Goal: Go to known website: Go to known website

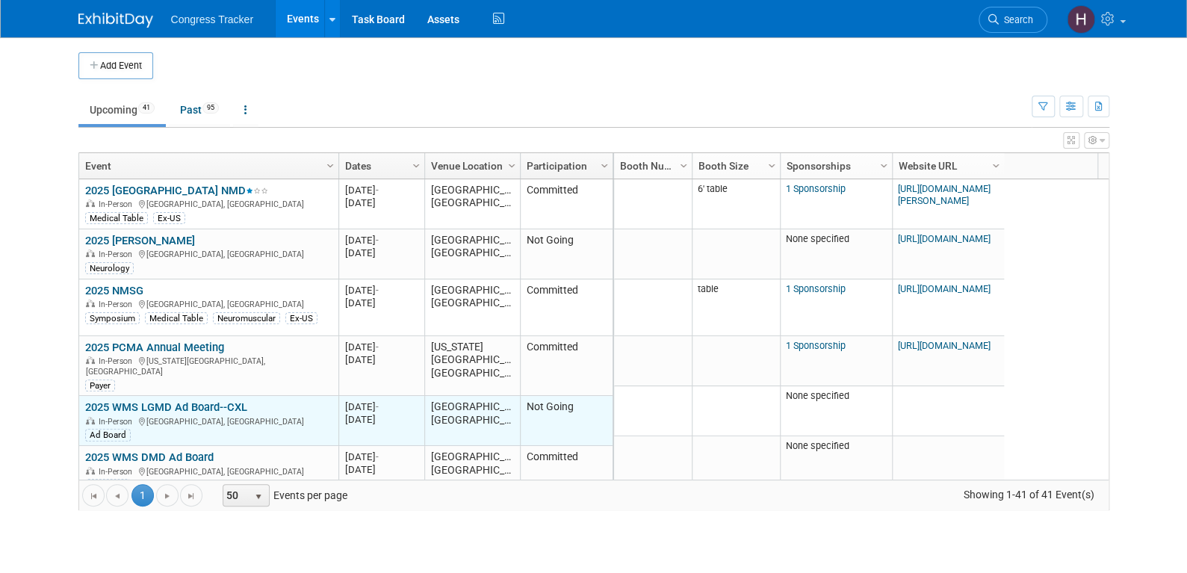
scroll to position [90, 0]
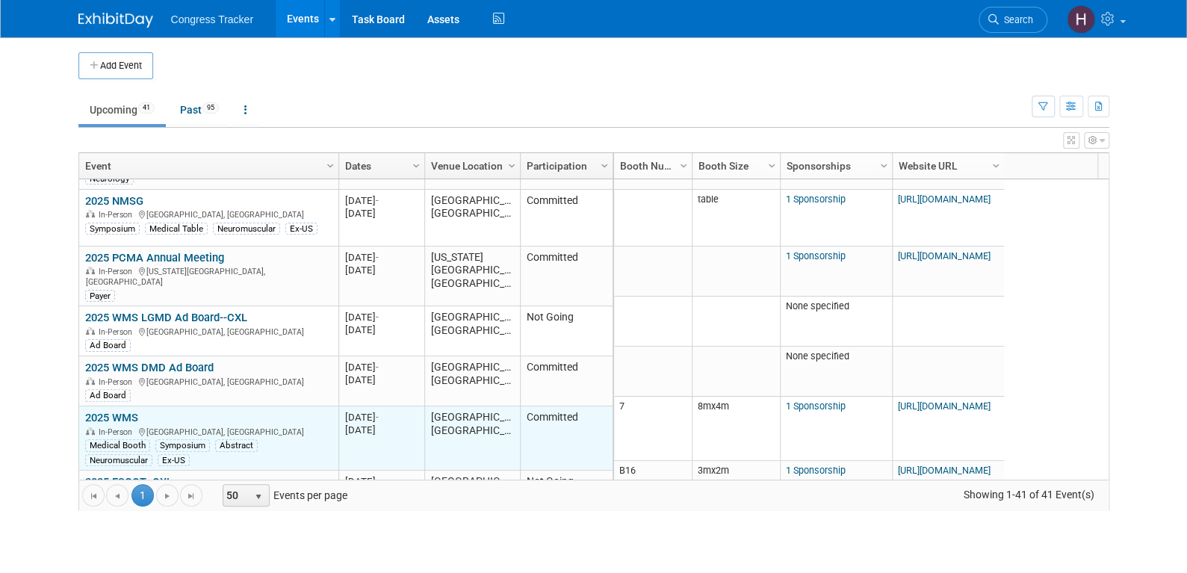
click at [130, 411] on link "2025 WMS" at bounding box center [111, 417] width 53 height 13
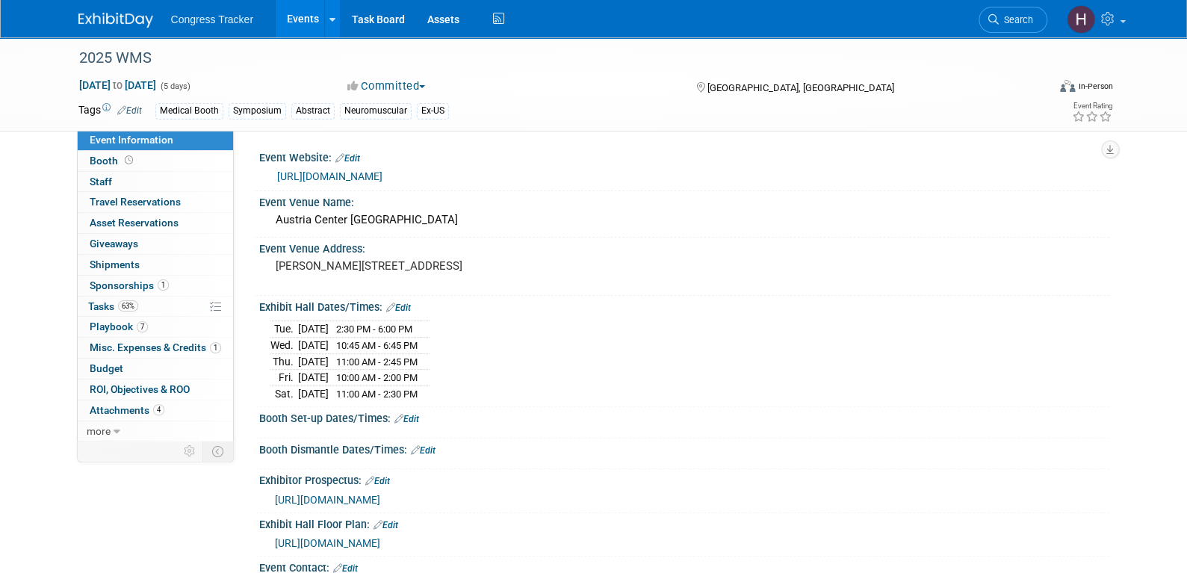
click at [380, 495] on span "https://azuraevents.eventsair.com/wms-congress-2025/sponsorship-exhibition-oppo…" at bounding box center [327, 500] width 105 height 12
